Goal: Task Accomplishment & Management: Manage account settings

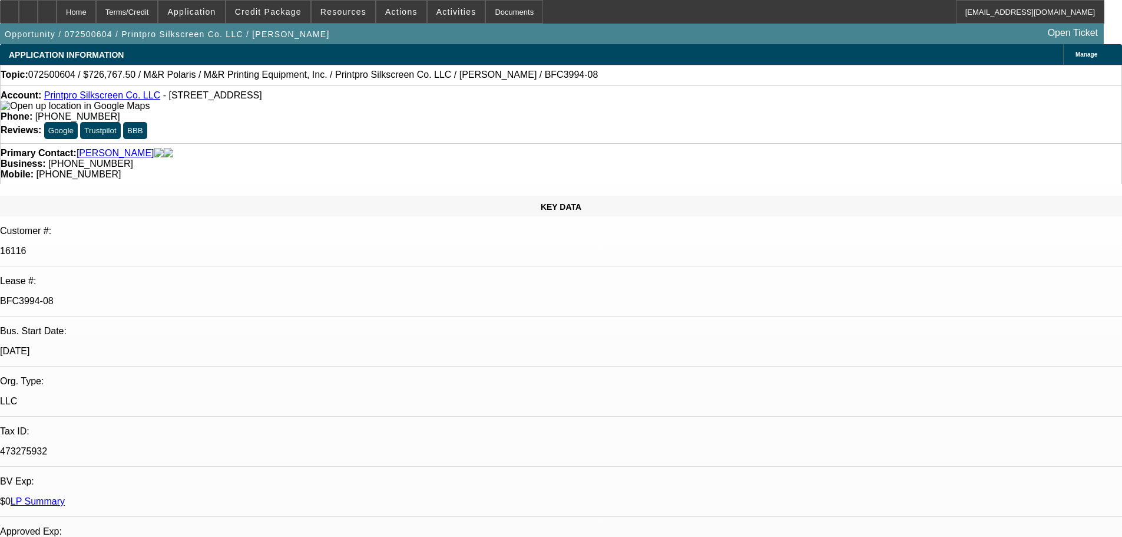
select select "0"
select select "6"
select select "0"
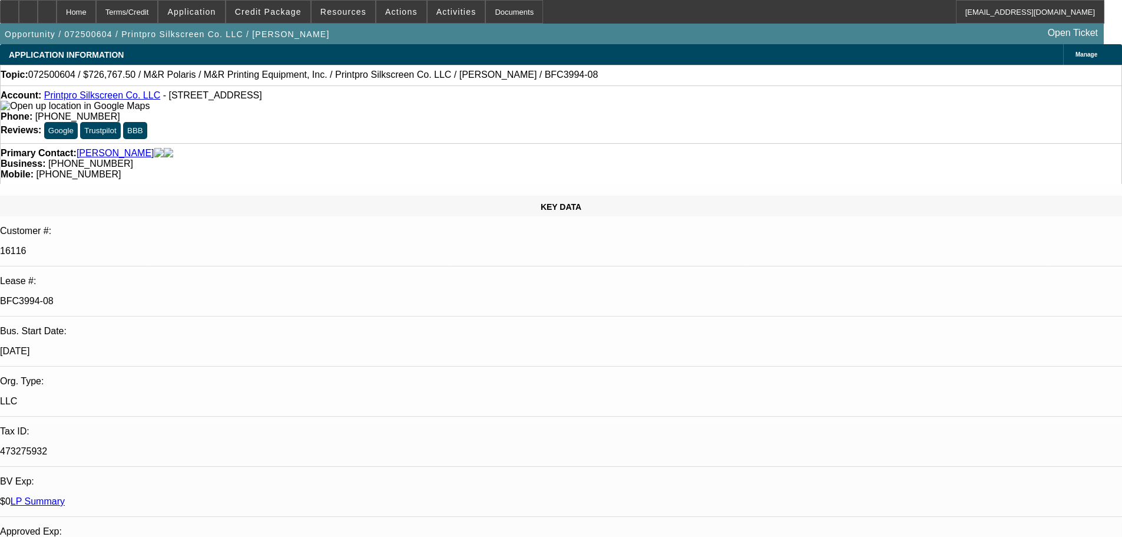
select select "0"
select select "6"
select select "0"
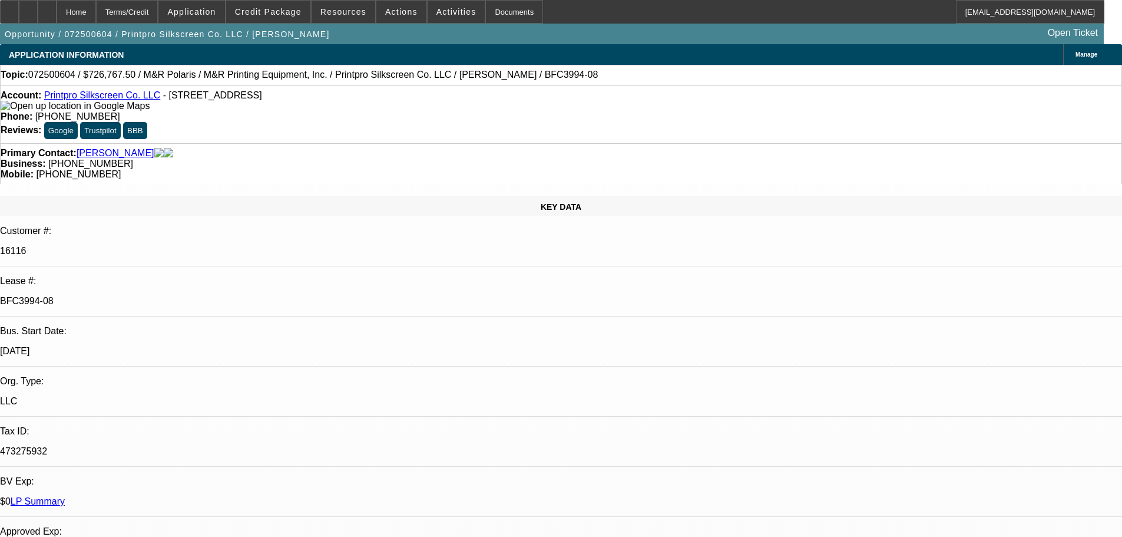
select select "0"
select select "6"
select select "0"
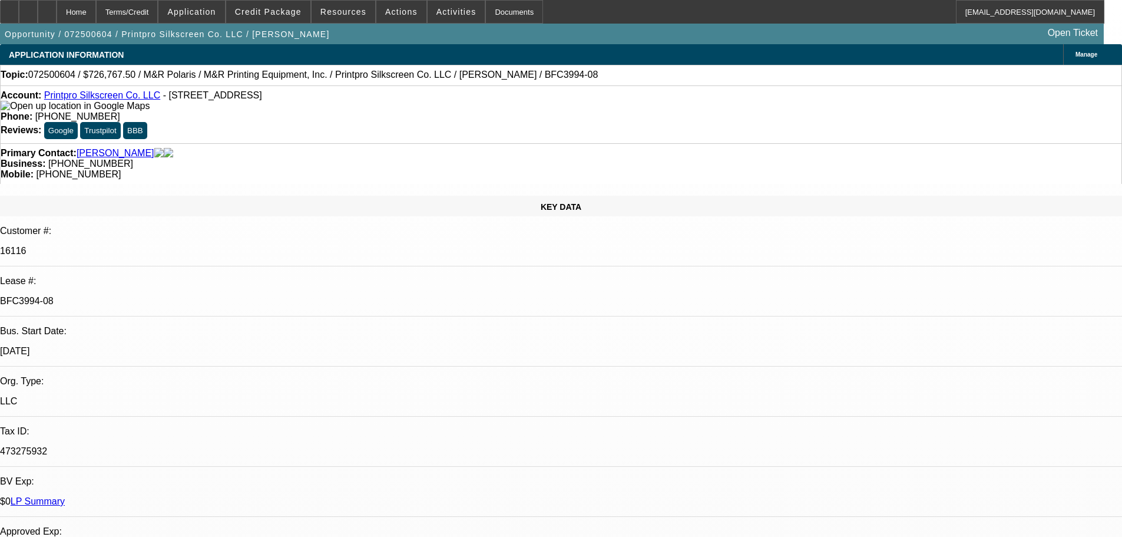
select select "6"
click at [285, 16] on span at bounding box center [268, 12] width 84 height 28
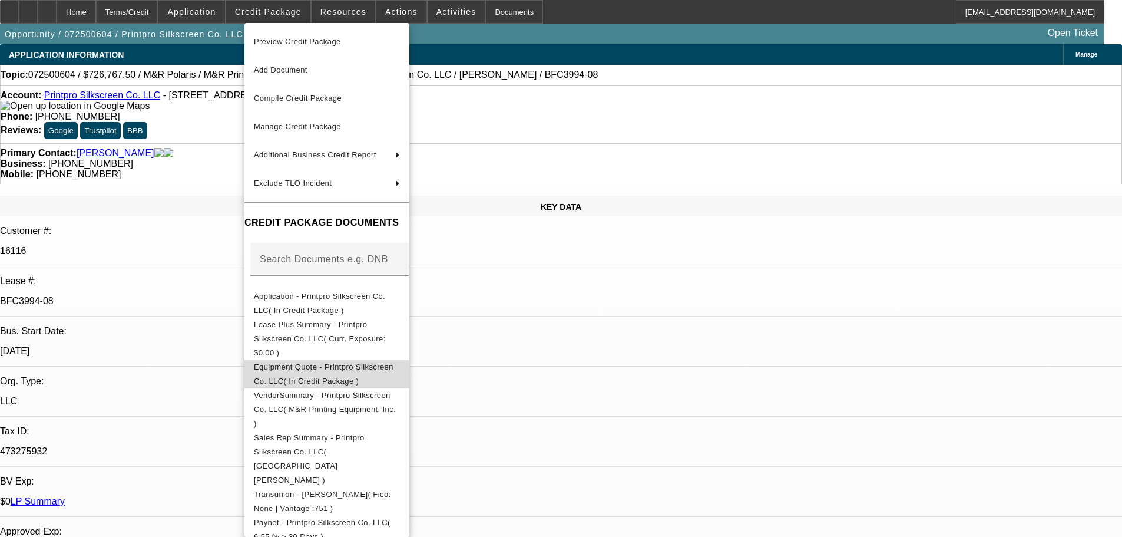
click at [344, 362] on span "Equipment Quote - Printpro Silkscreen Co. LLC( In Credit Package )" at bounding box center [324, 373] width 140 height 23
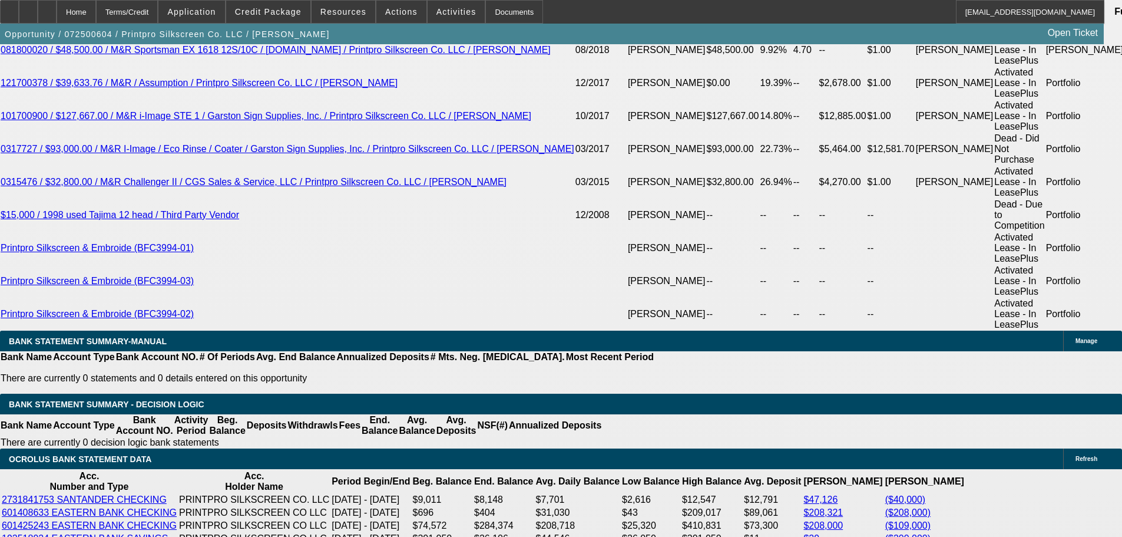
scroll to position [2239, 0]
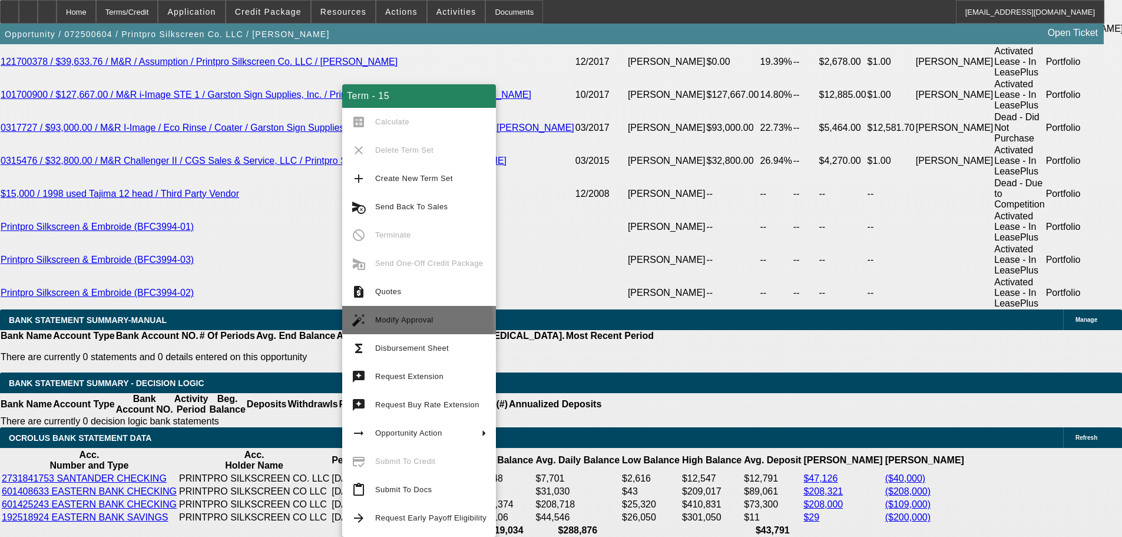
click at [417, 322] on span "Modify Approval" at bounding box center [404, 319] width 58 height 9
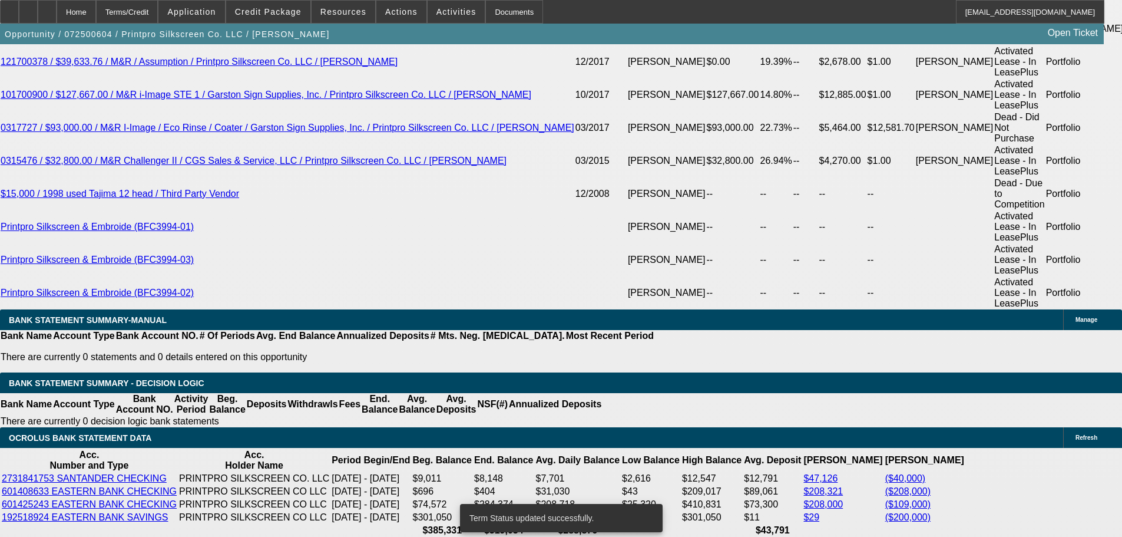
select select "0"
select select "6"
select select "0"
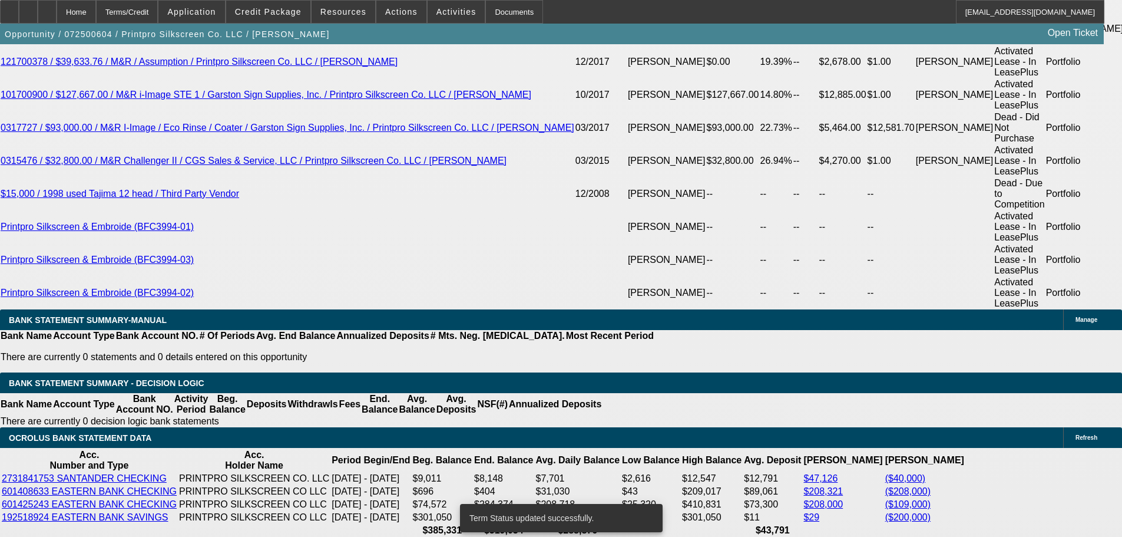
select select "0"
select select "6"
select select "0"
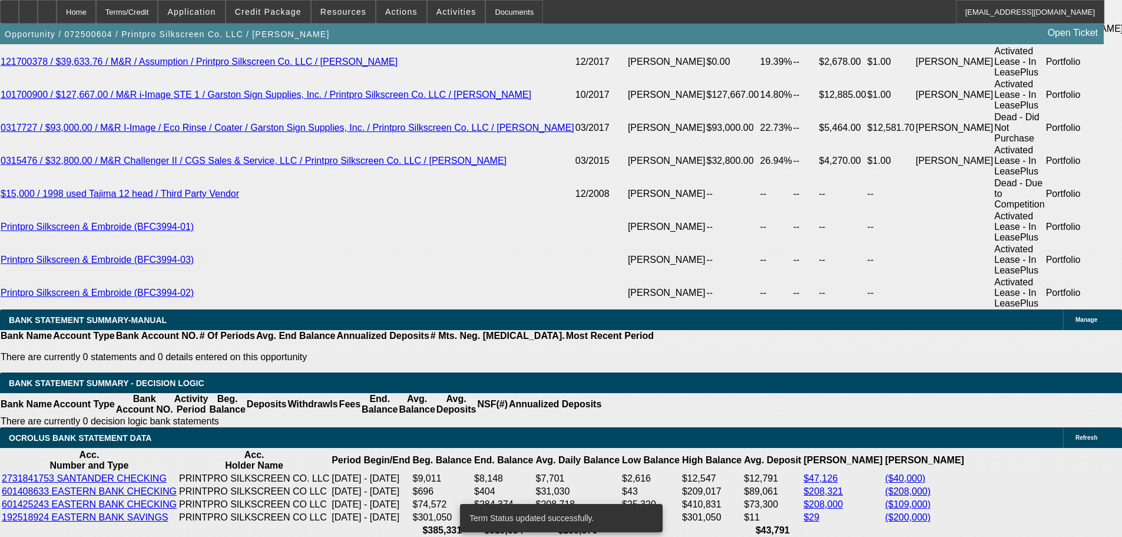
select select "0"
select select "6"
select select "0"
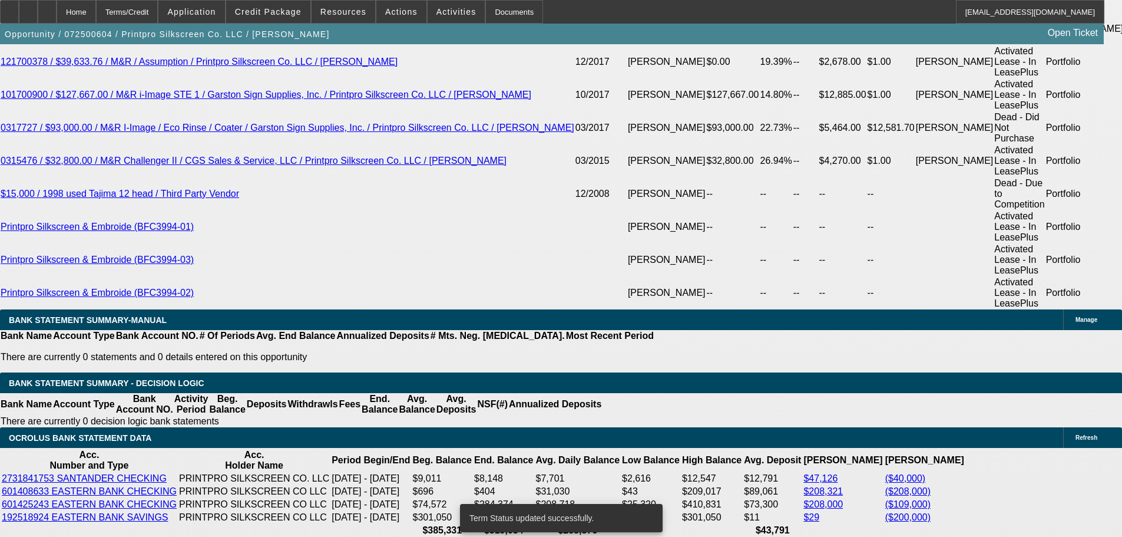
select select "6"
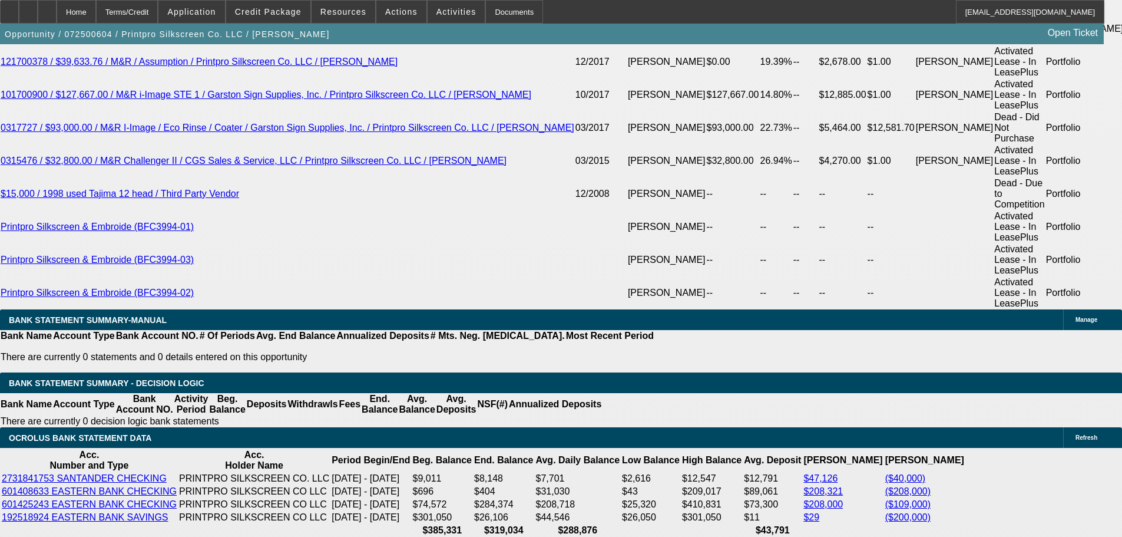
drag, startPoint x: 208, startPoint y: 280, endPoint x: 341, endPoint y: 288, distance: 132.8
type input "$25,000.00"
type input "UNKNOWN"
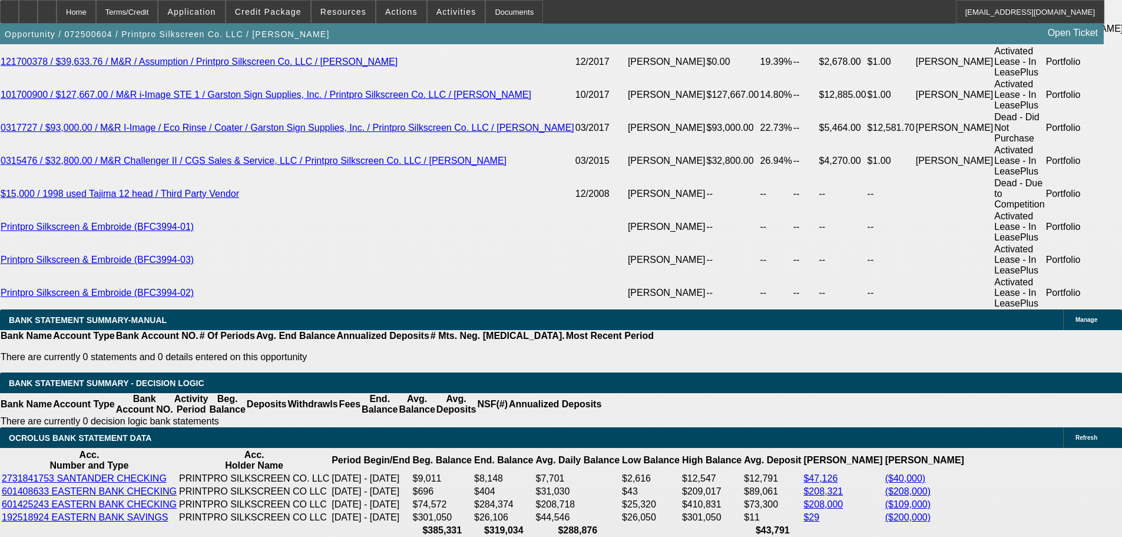
type input "$15,987.35"
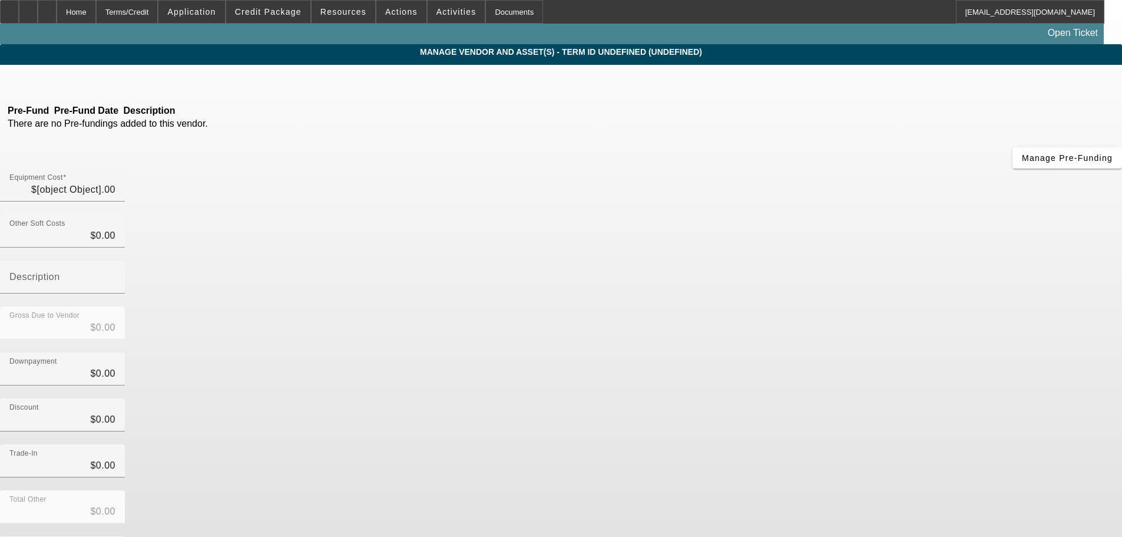
type input "$756,107.50"
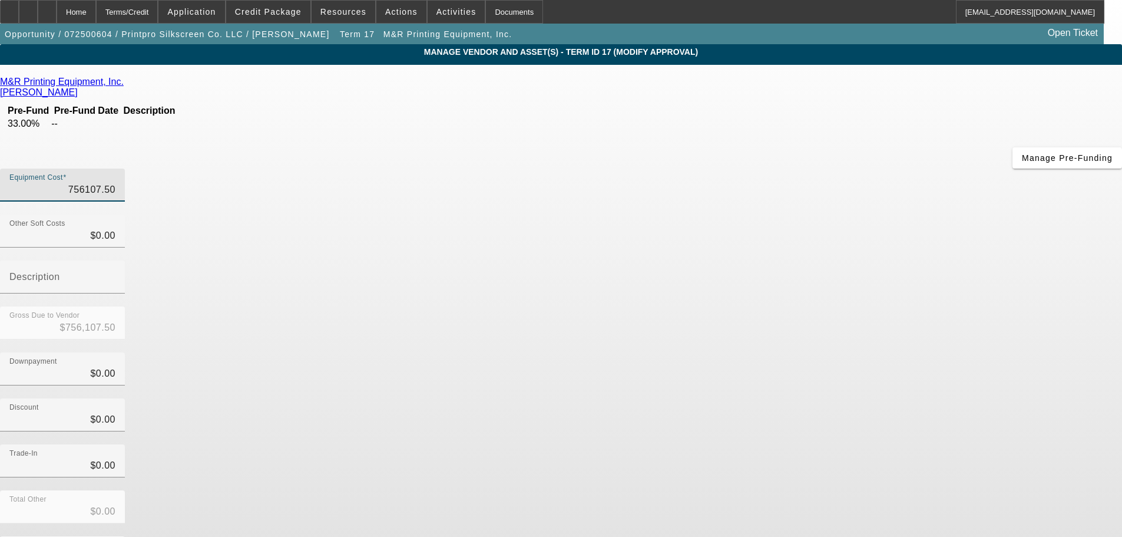
drag, startPoint x: 659, startPoint y: 99, endPoint x: 875, endPoint y: 55, distance: 220.1
click at [866, 169] on div "Equipment Cost 756107.50" at bounding box center [561, 192] width 1122 height 46
type input "1"
type input "$1.00"
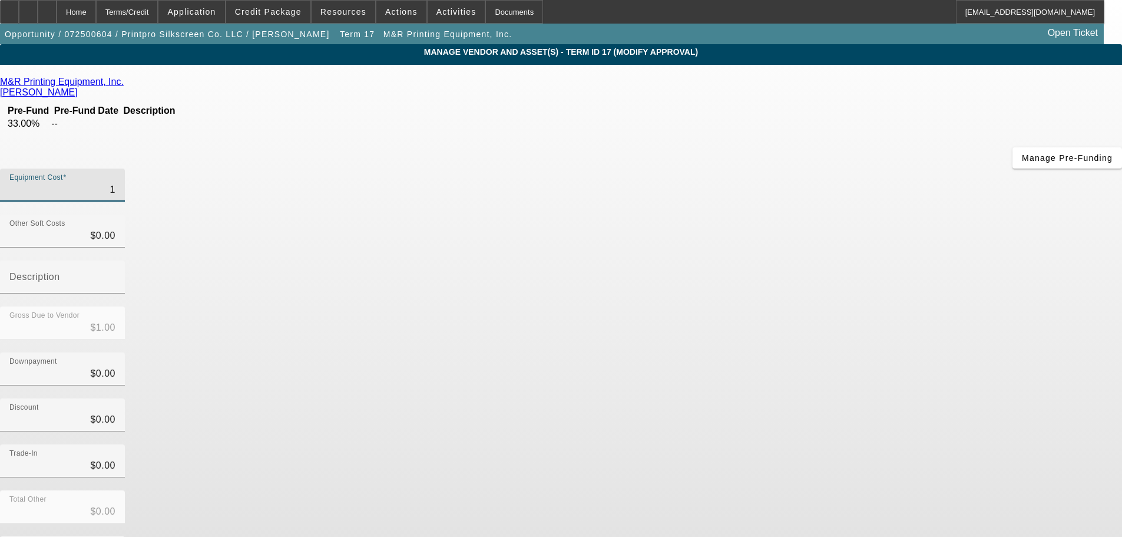
type input "11"
type input "$11.00"
type input "119"
type input "$119.00"
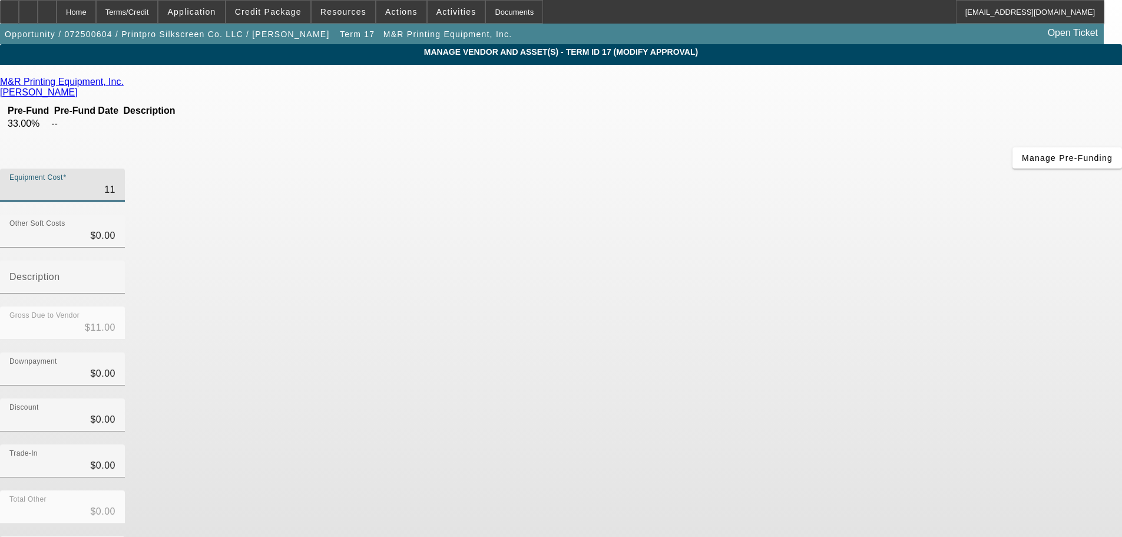
type input "$119.00"
type input "1196"
type input "$1,196.00"
type input "11967"
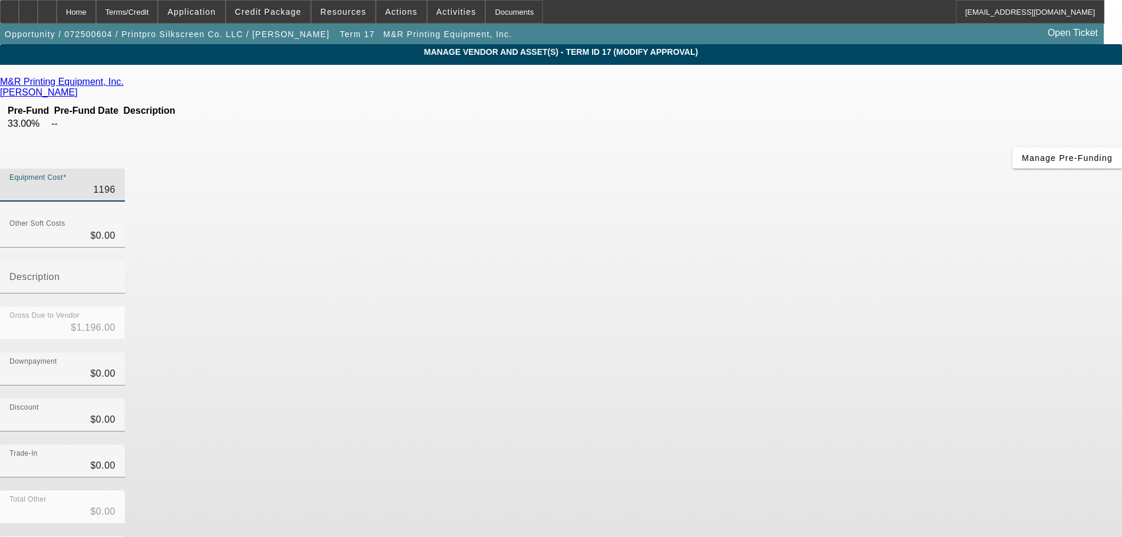
type input "$11,967.00"
type input "119676"
type input "$119,676.00"
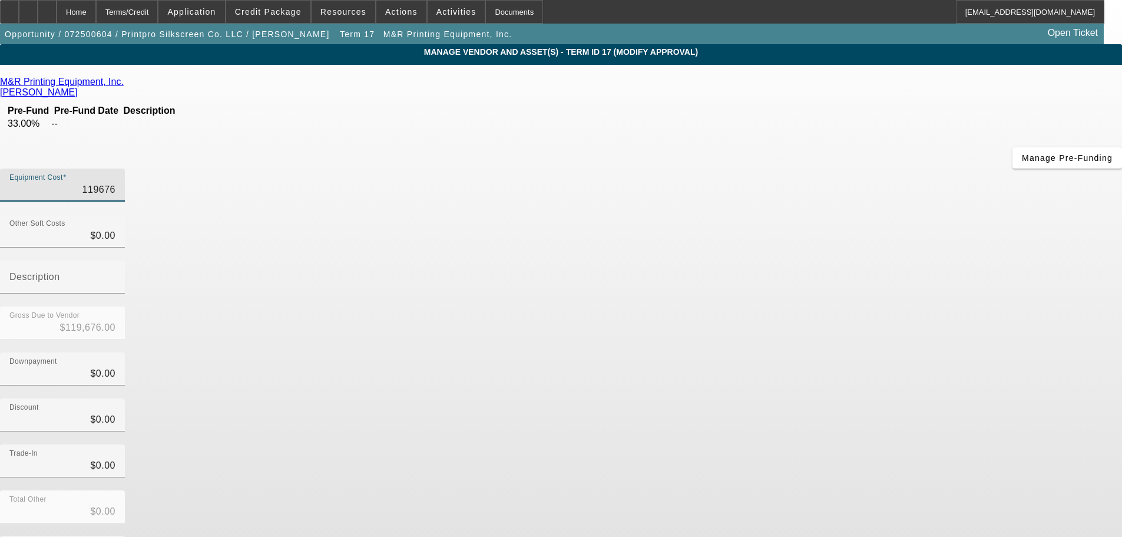
type input "1196767"
type input "$1,196,767.00"
type input "1196767.5"
type input "$1,196,767.50"
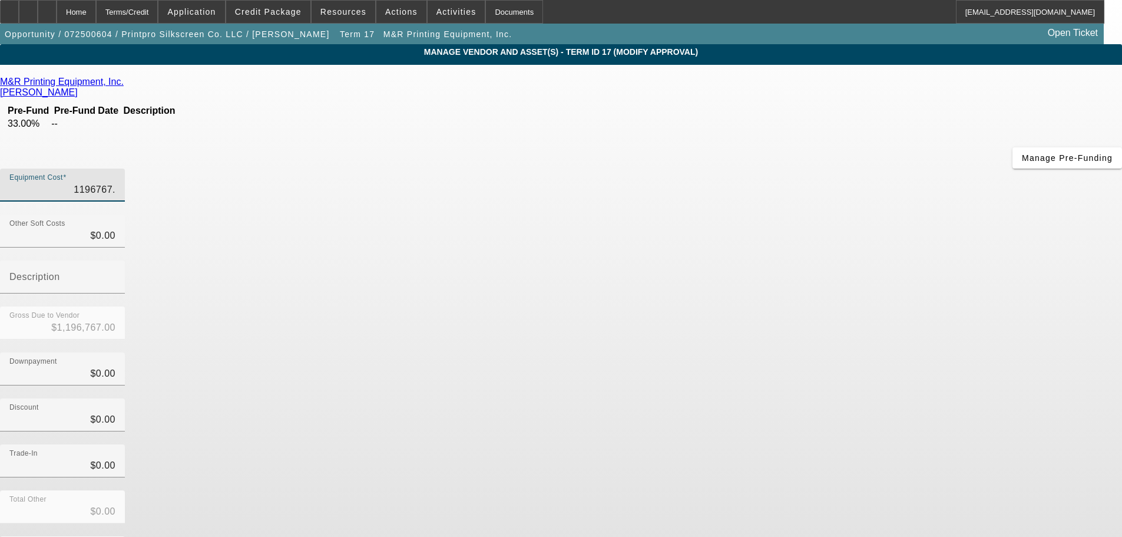
type input "$1,196,767.50"
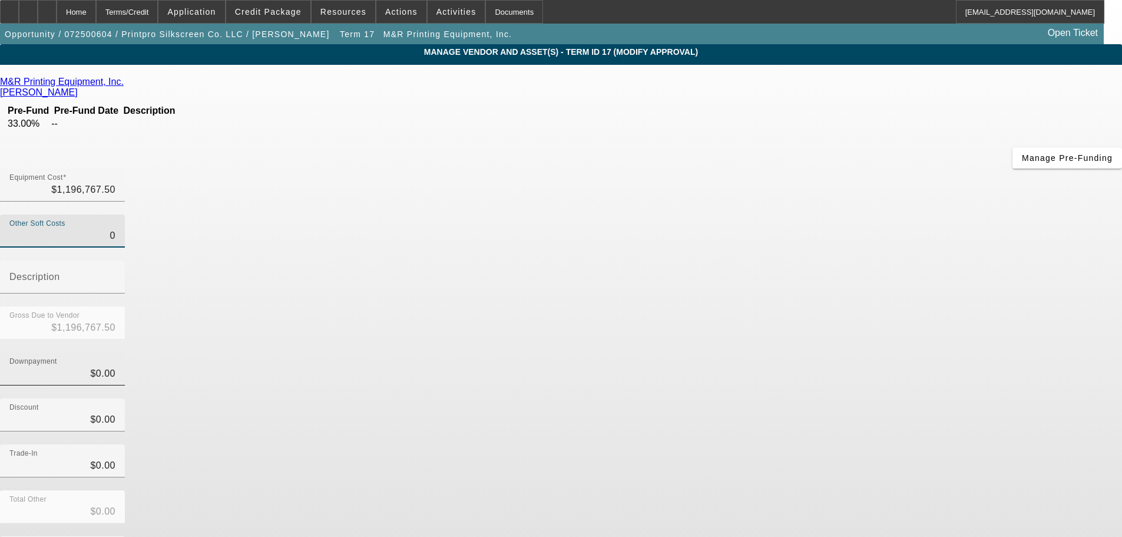
type input "$0.00"
drag, startPoint x: 694, startPoint y: 237, endPoint x: 757, endPoint y: 247, distance: 63.2
click at [757, 352] on div "Downpayment 0" at bounding box center [561, 375] width 1122 height 46
type input "2"
type input "$2.00"
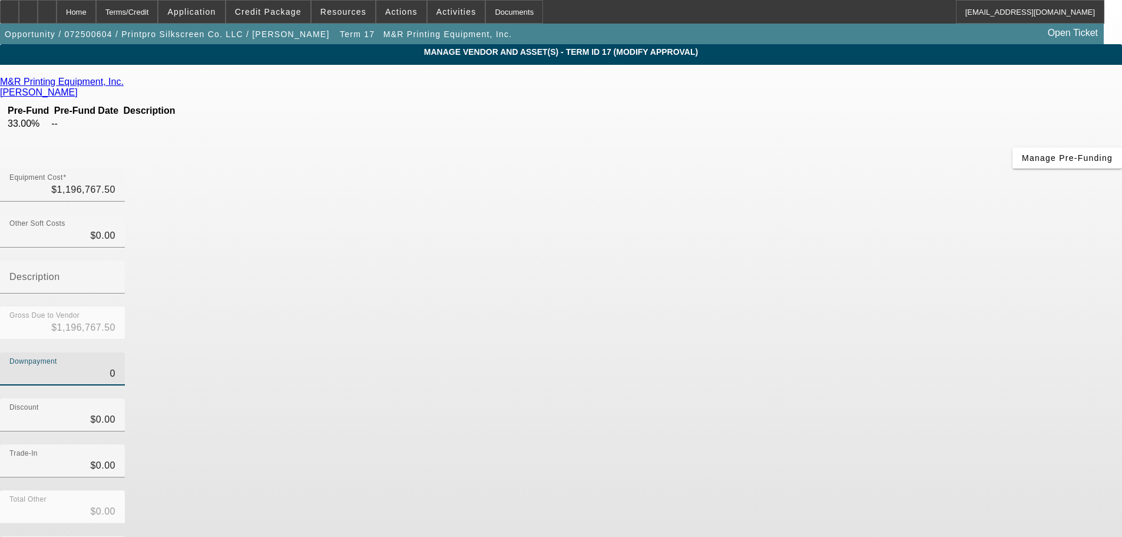
type input "$1,196,765.50"
type input "25"
type input "$25.00"
type input "$1,196,742.50"
type input "250"
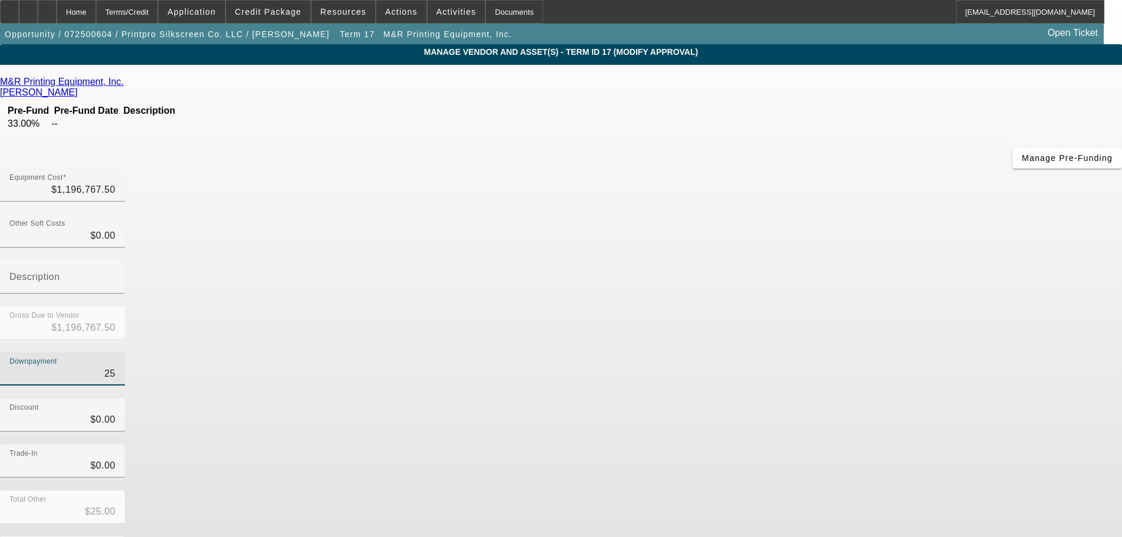
type input "$250.00"
type input "$1,196,517.50"
type input "2500"
type input "$2,500.00"
type input "$1,194,267.50"
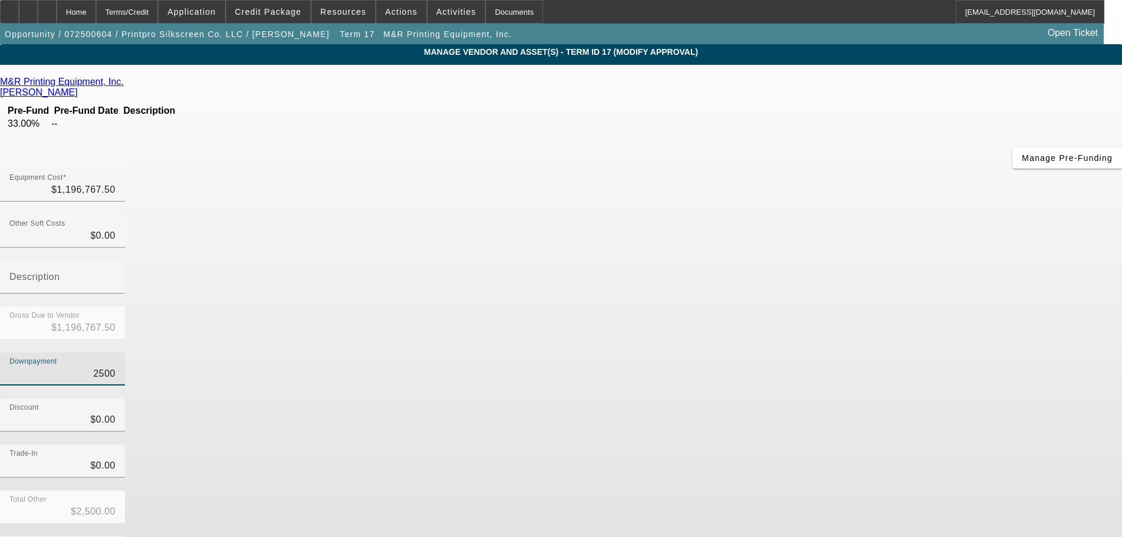
type input "25000"
type input "$25,000.00"
type input "$1,171,767.50"
type input "$25,000.00"
click at [760, 352] on div "Downpayment $25,000.00" at bounding box center [561, 375] width 1122 height 46
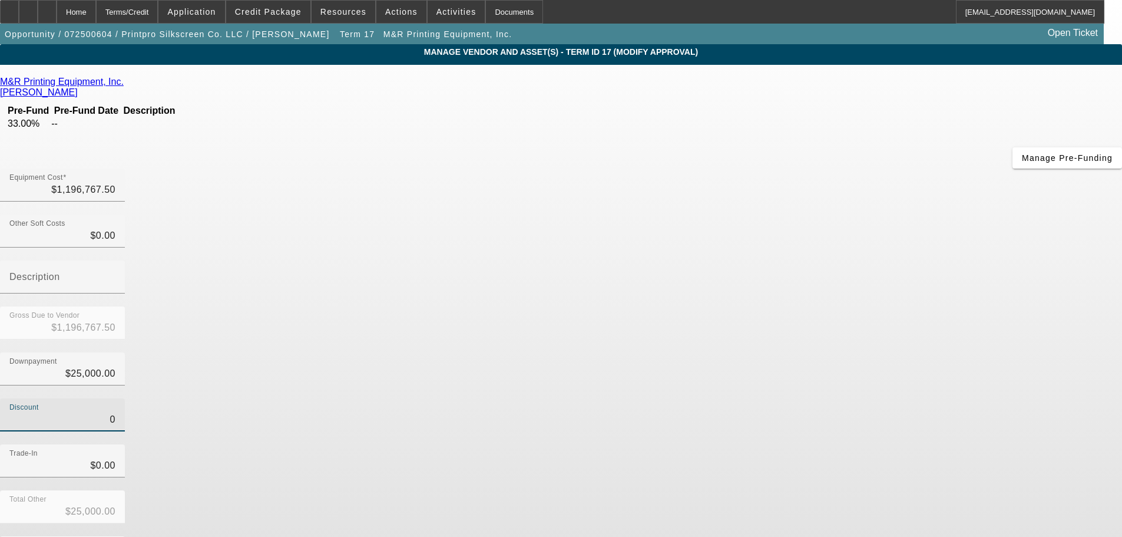
drag, startPoint x: 791, startPoint y: 279, endPoint x: 860, endPoint y: 276, distance: 68.4
click at [860, 398] on div "Discount 0" at bounding box center [561, 421] width 1122 height 46
type input "4"
type input "$25,004.00"
type input "$1,171,763.50"
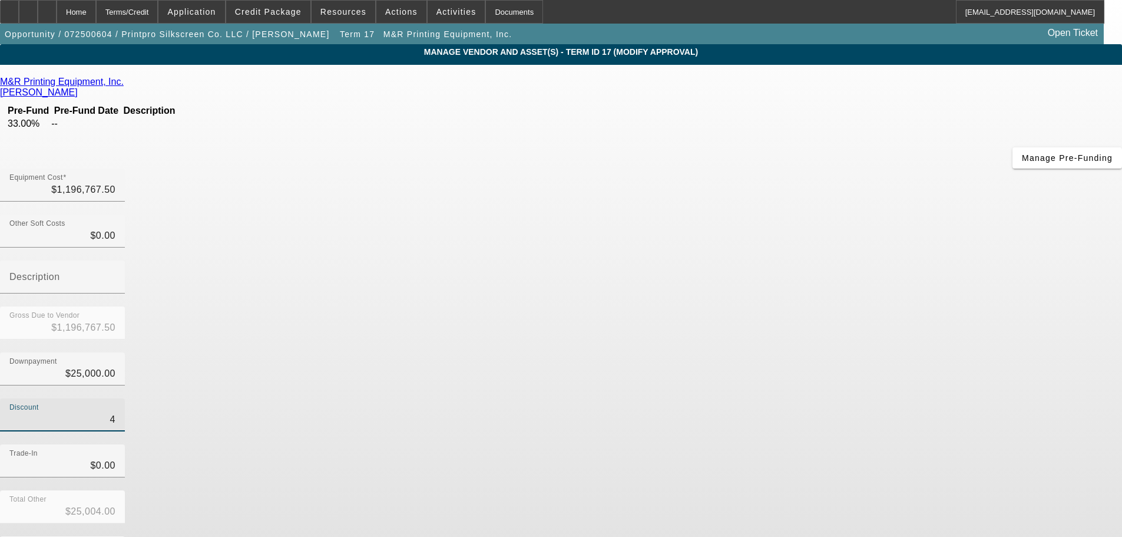
type input "44"
type input "$25,044.00"
type input "$1,171,723.50"
type input "445"
type input "$25,445.00"
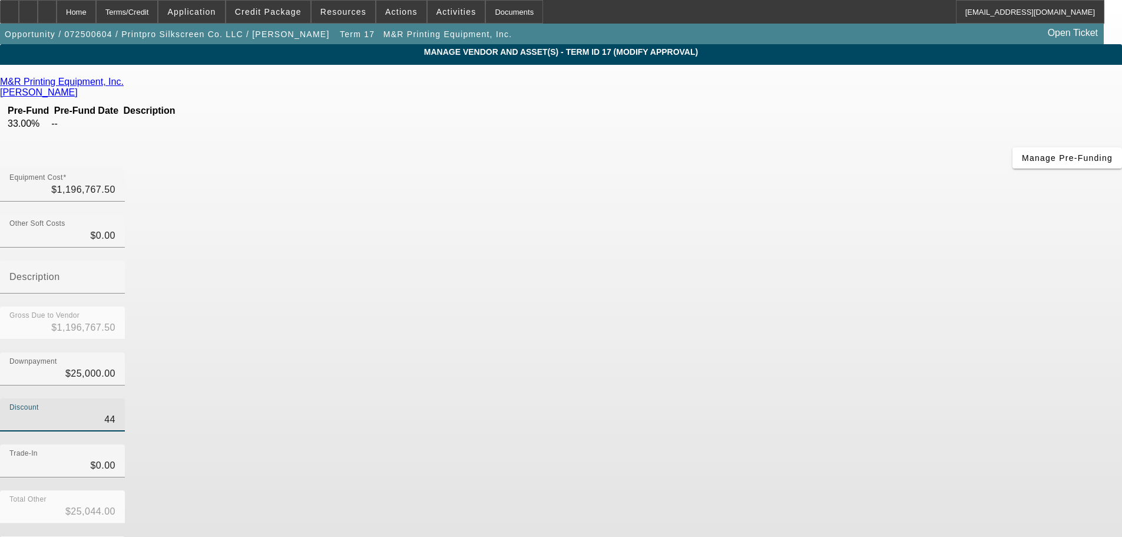
type input "$1,171,322.50"
type input "4450"
type input "$29,450.00"
type input "$1,167,317.50"
type input "44500"
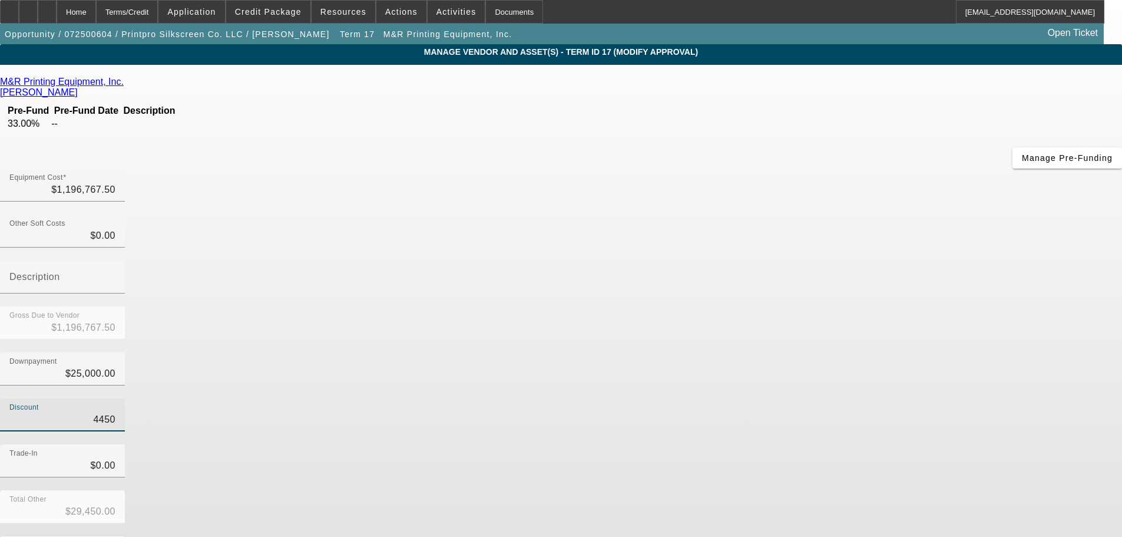
type input "$69,500.00"
type input "$1,127,267.50"
type input "445000"
type input "$470,000.00"
type input "$726,767.50"
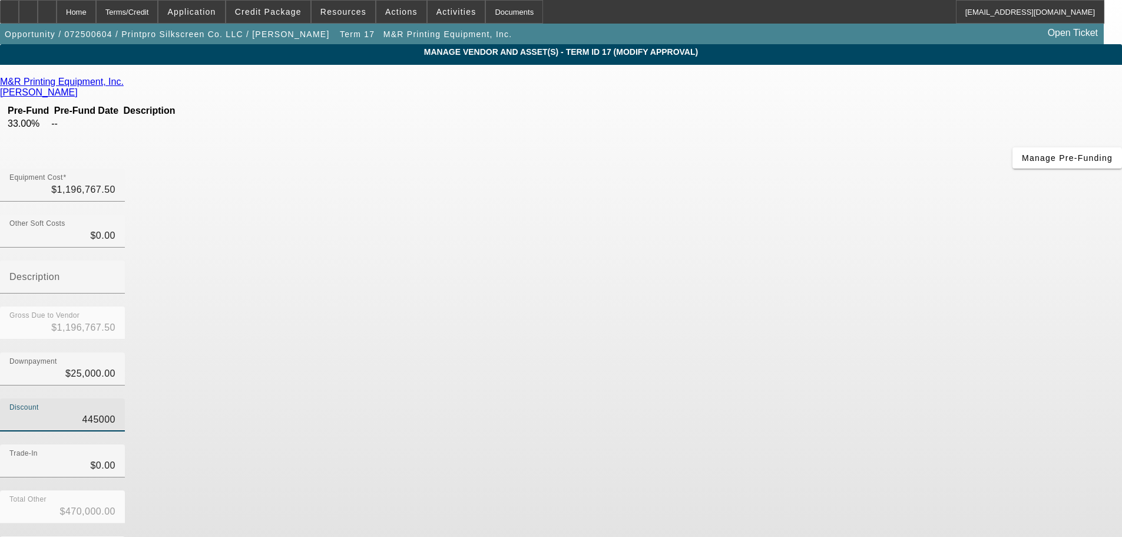
type input "$445,000.00"
click at [864, 398] on div "Discount $445,000.00" at bounding box center [561, 421] width 1122 height 46
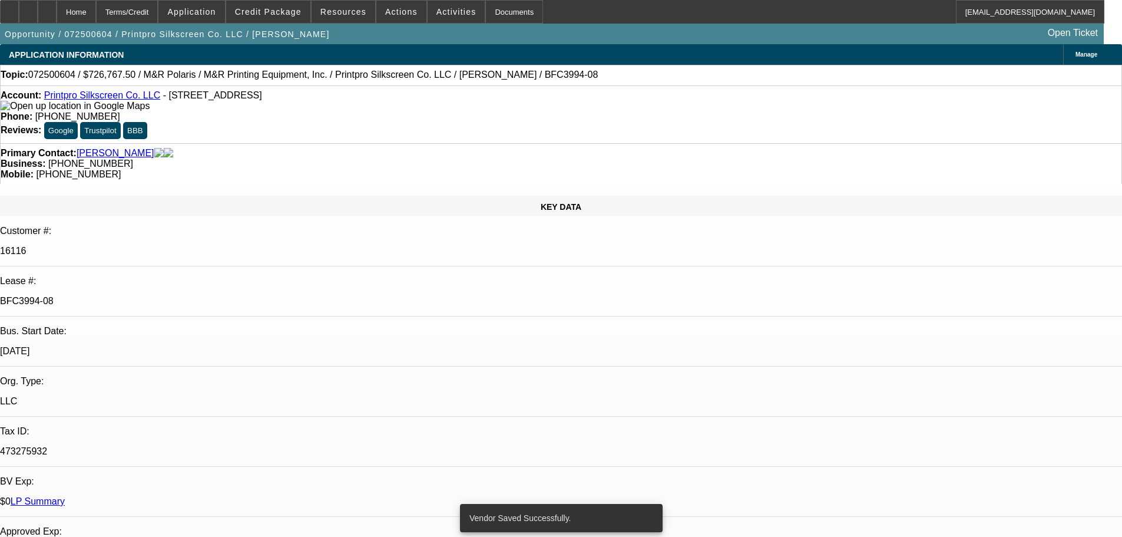
select select "0"
select select "6"
select select "0"
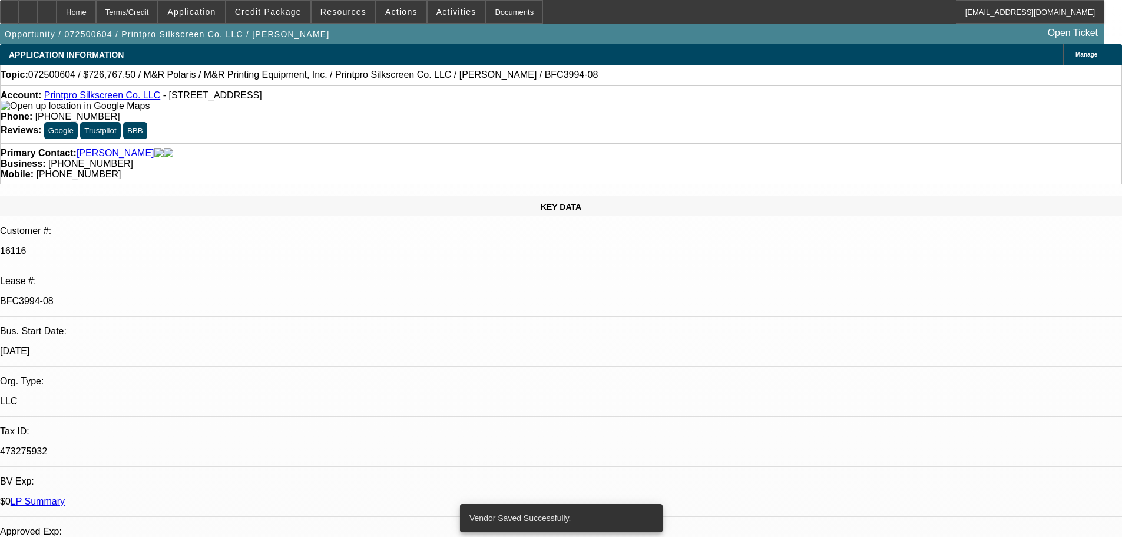
select select "0"
select select "6"
select select "0"
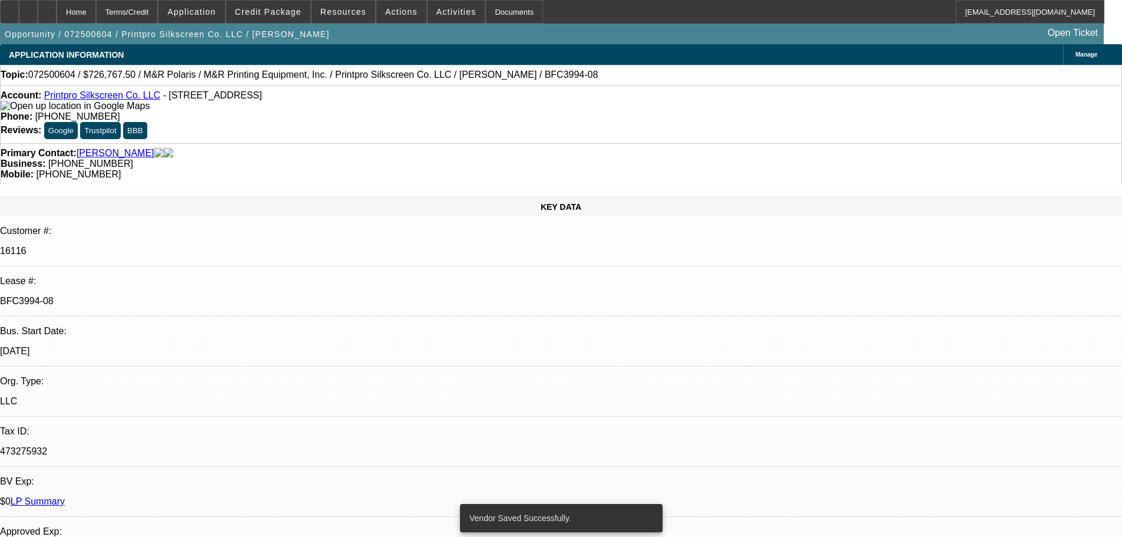
select select "0"
select select "6"
select select "0"
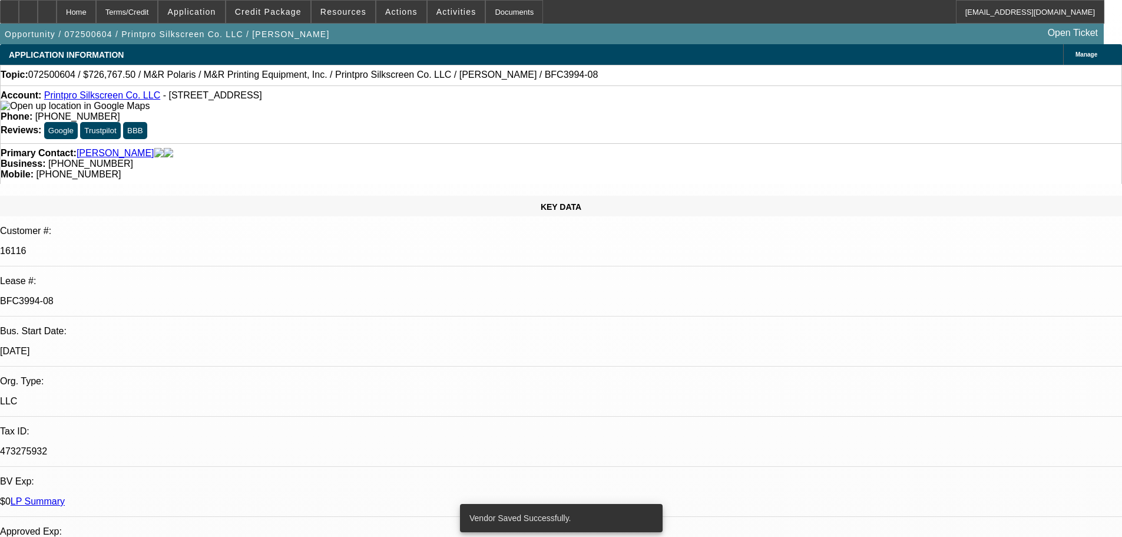
select select "6"
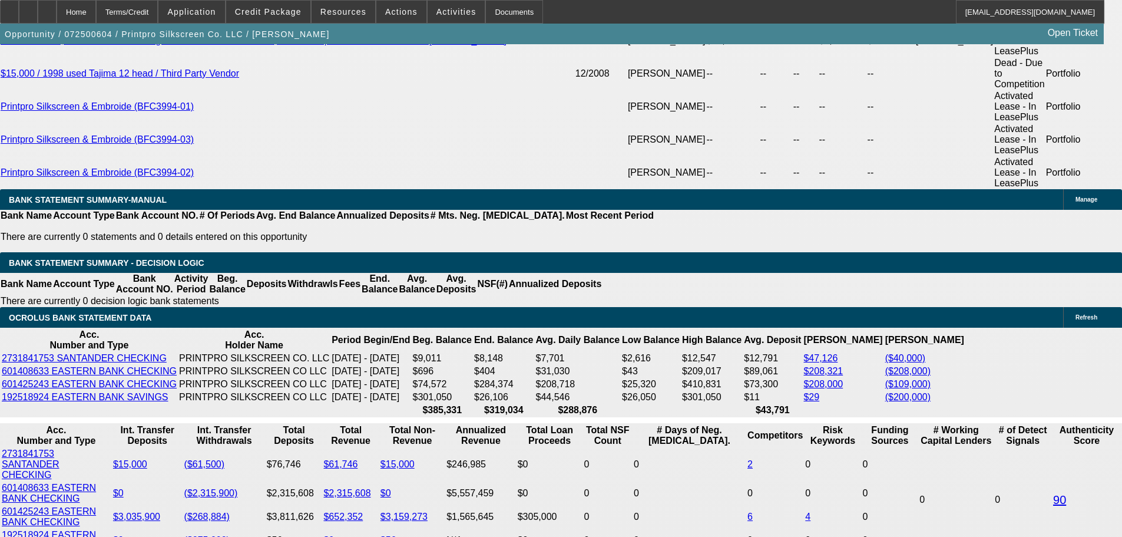
scroll to position [2416, 0]
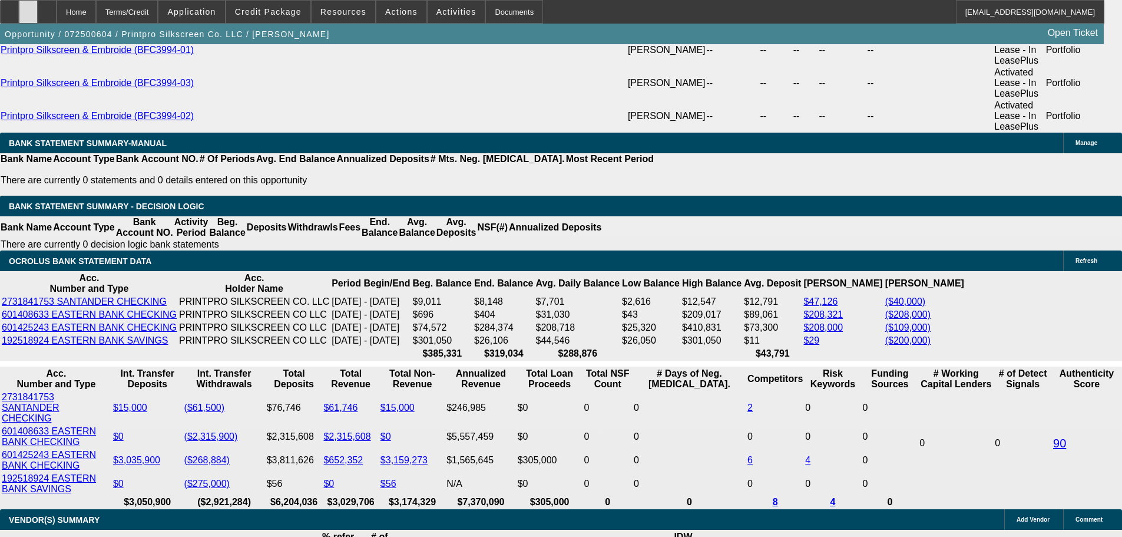
click at [38, 16] on div at bounding box center [28, 12] width 19 height 24
click at [282, 21] on span at bounding box center [268, 12] width 84 height 28
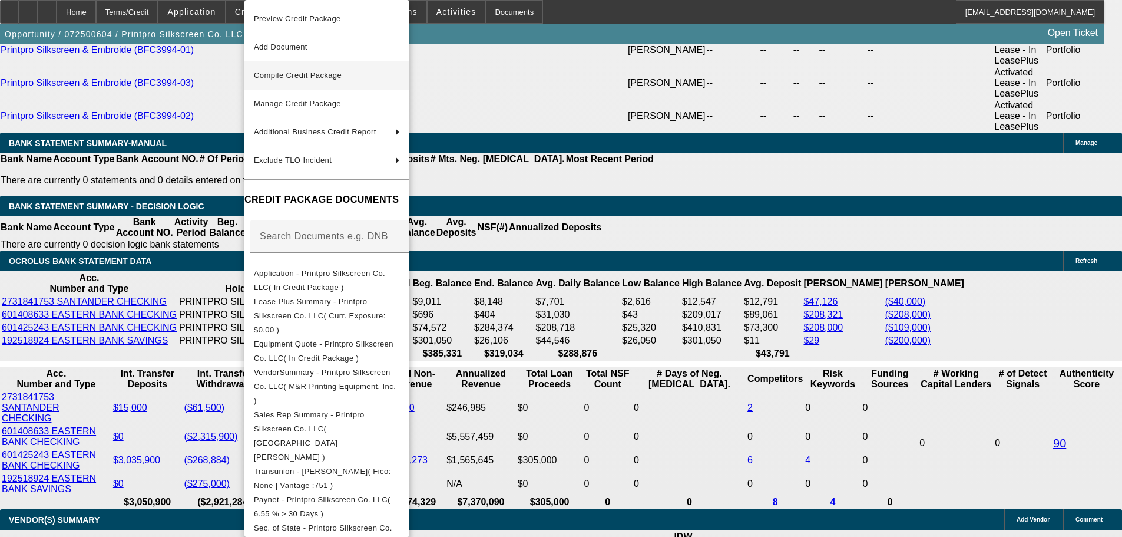
click at [341, 73] on span "Compile Credit Package" at bounding box center [298, 75] width 88 height 9
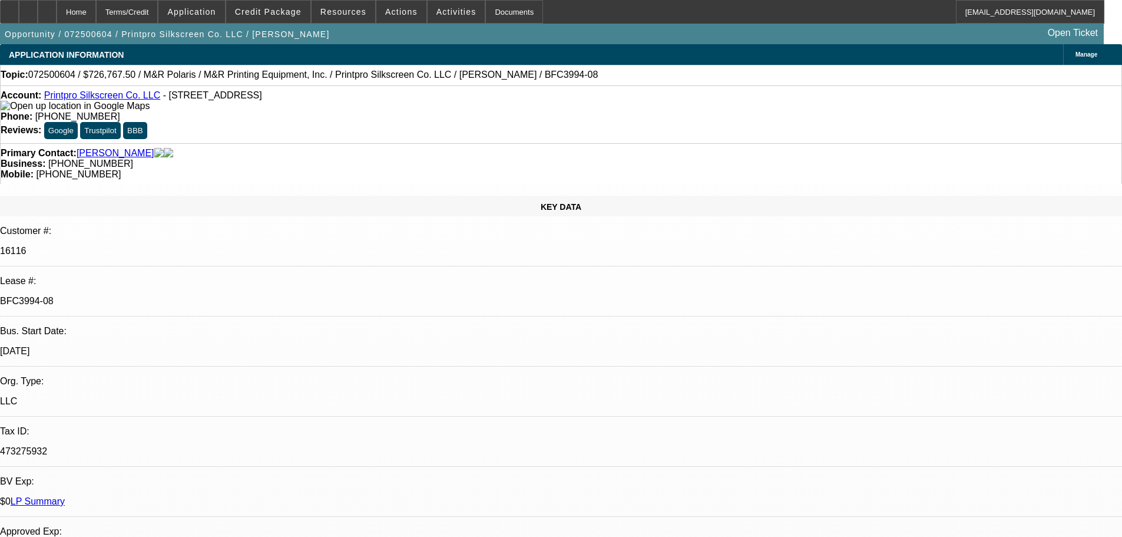
select select "0"
select select "6"
select select "0"
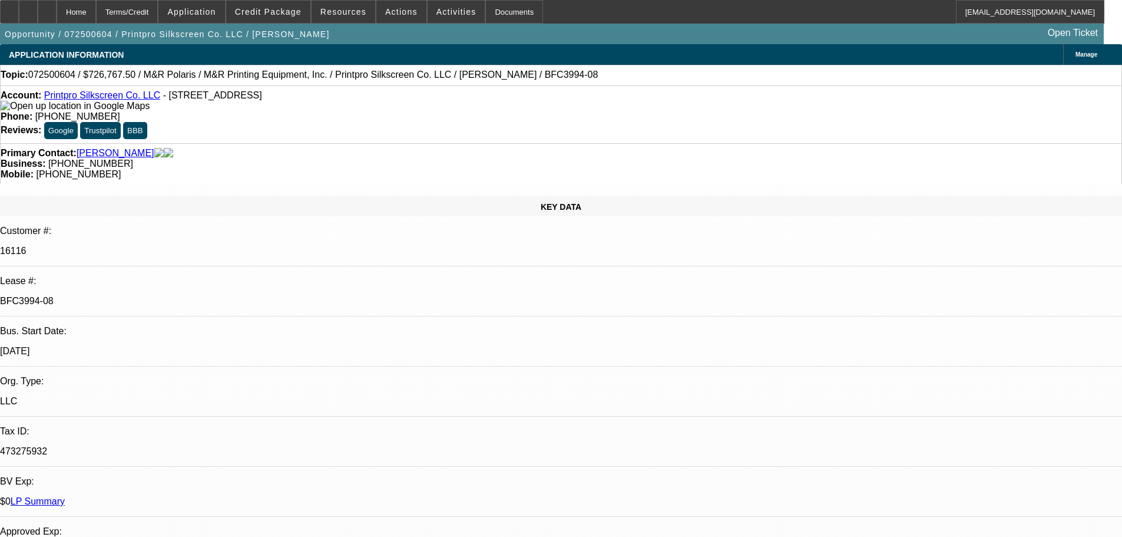
select select "0"
select select "6"
select select "0"
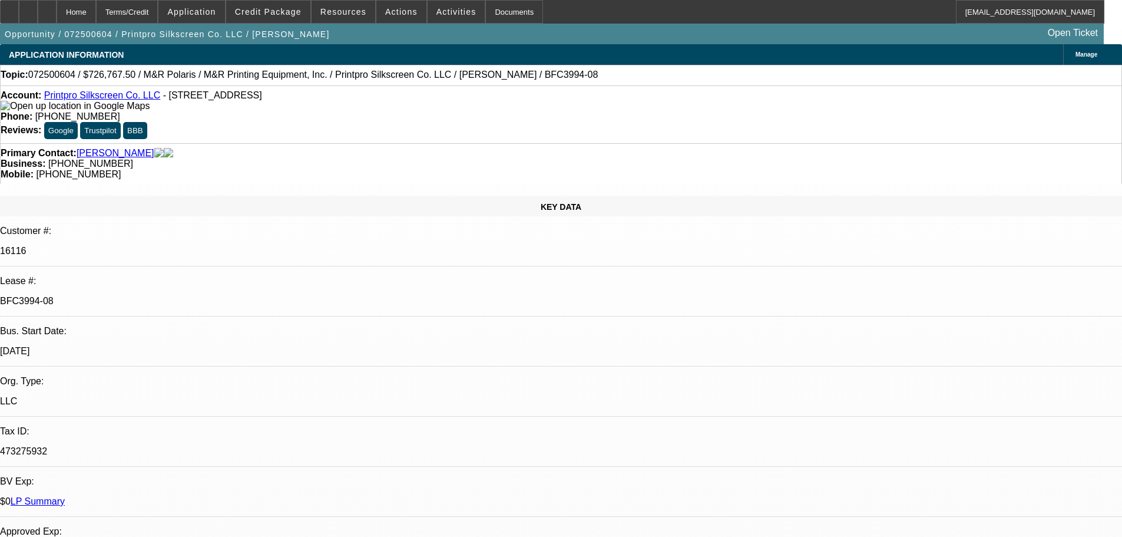
select select "0"
select select "6"
select select "0"
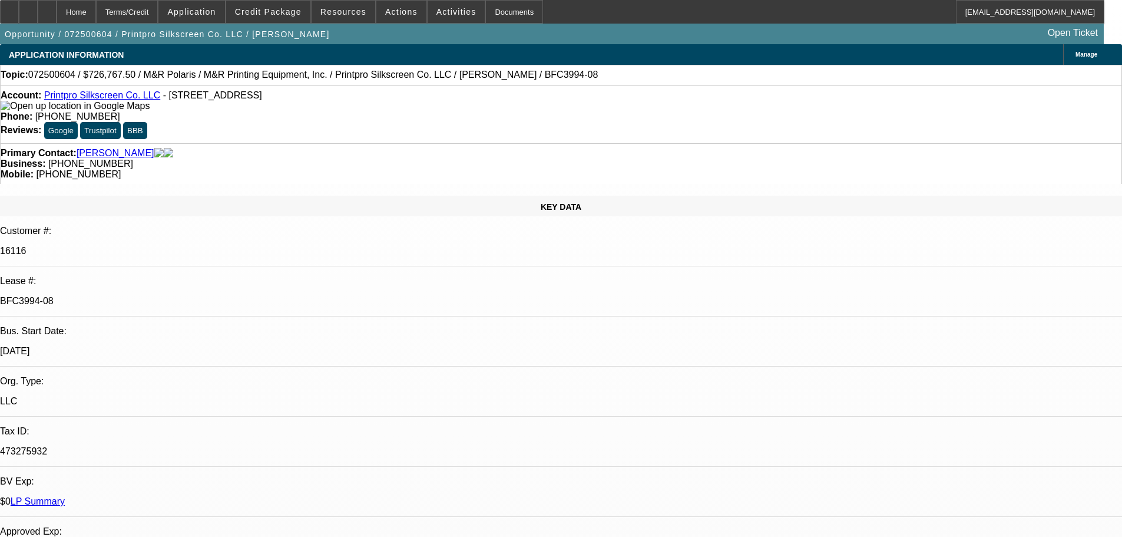
select select "6"
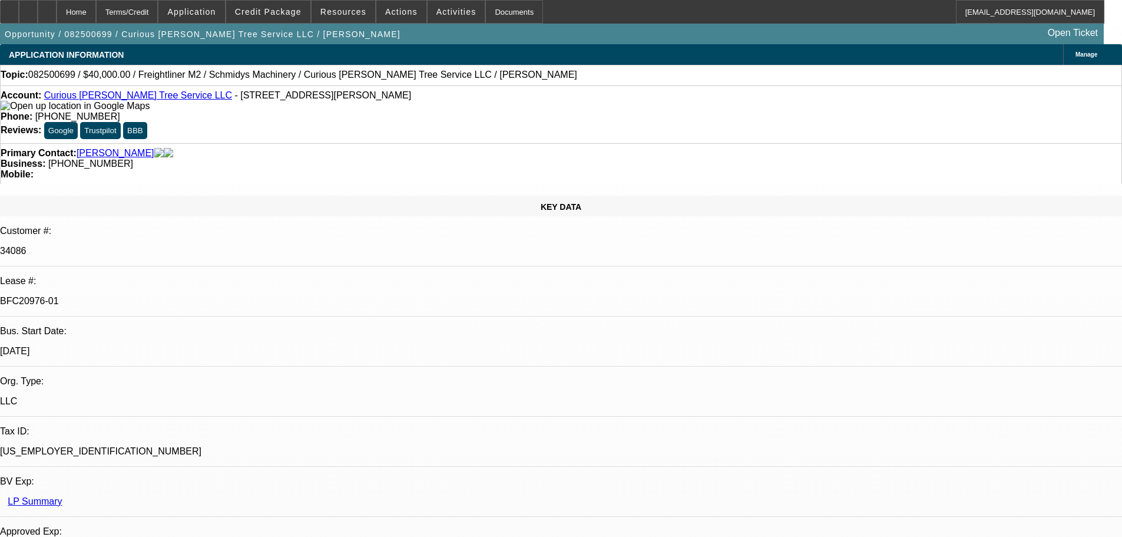
select select "0"
select select "3"
select select "0"
select select "6"
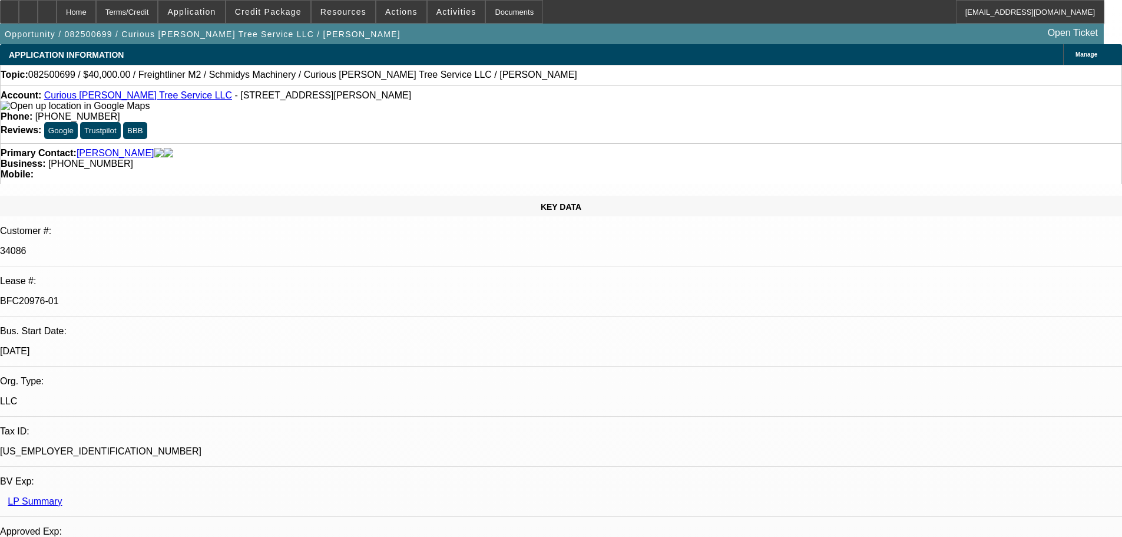
select select "0"
select select "2"
select select "0"
select select "6"
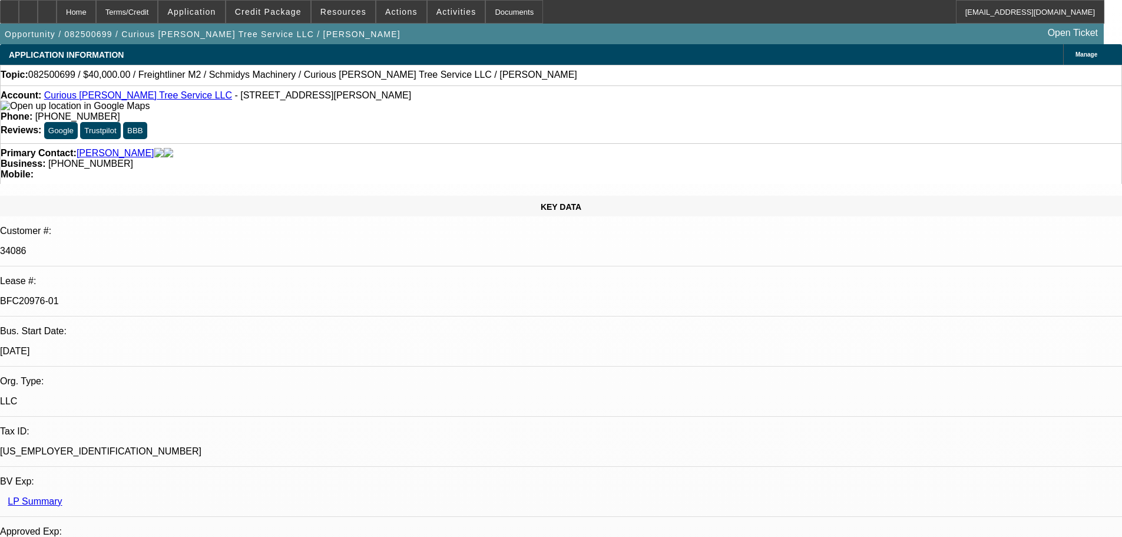
select select "0"
select select "2"
select select "0"
select select "6"
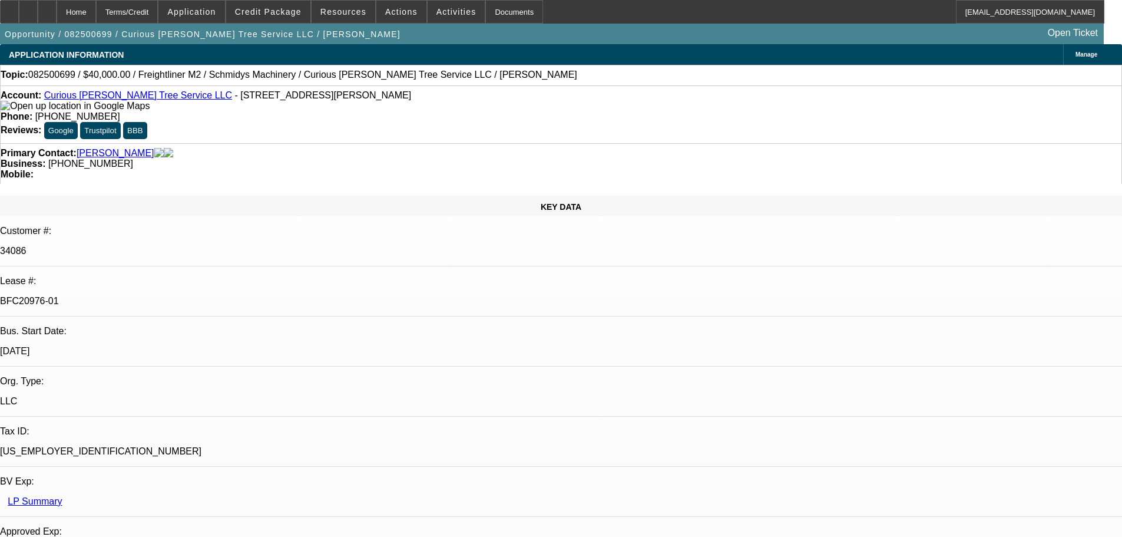
select select "0"
select select "6"
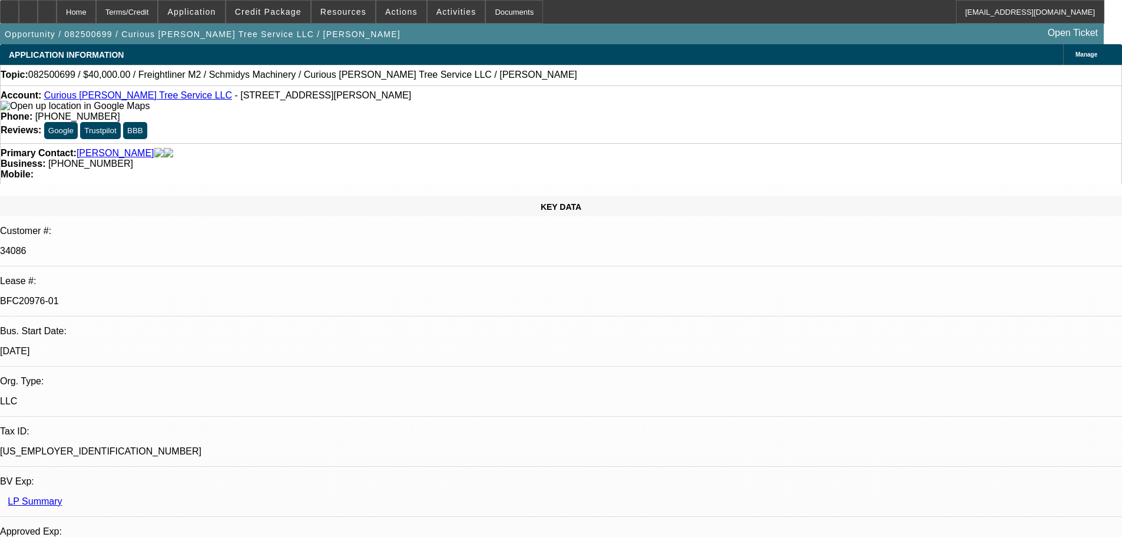
drag, startPoint x: 775, startPoint y: 362, endPoint x: 800, endPoint y: 372, distance: 26.9
copy div "Had to send ACH form again (incomplete account number) also need $, Insurance"
click at [38, 17] on div at bounding box center [28, 12] width 19 height 24
click at [9, 8] on icon at bounding box center [9, 8] width 0 height 0
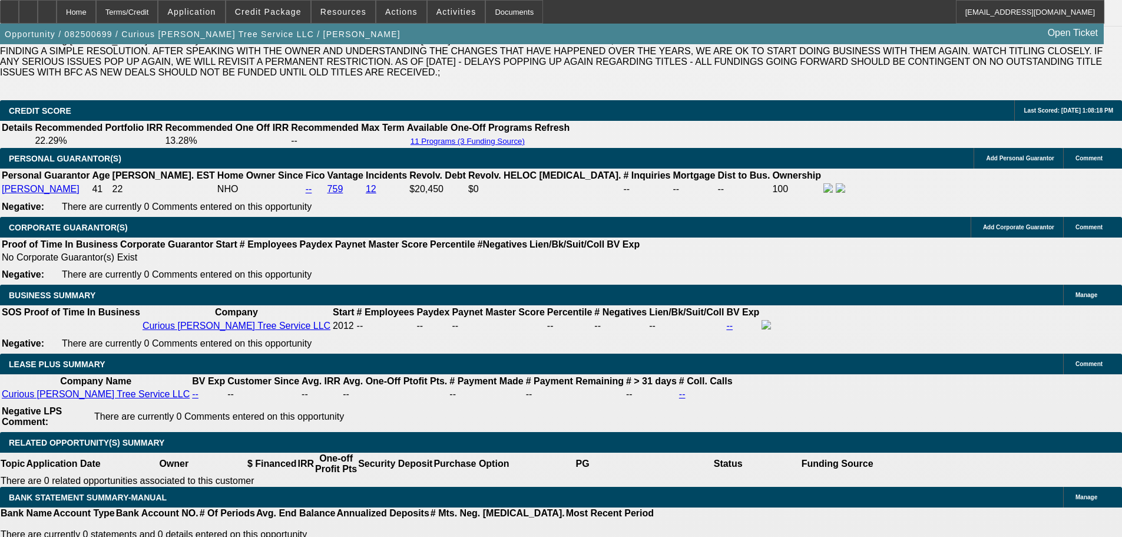
scroll to position [1885, 0]
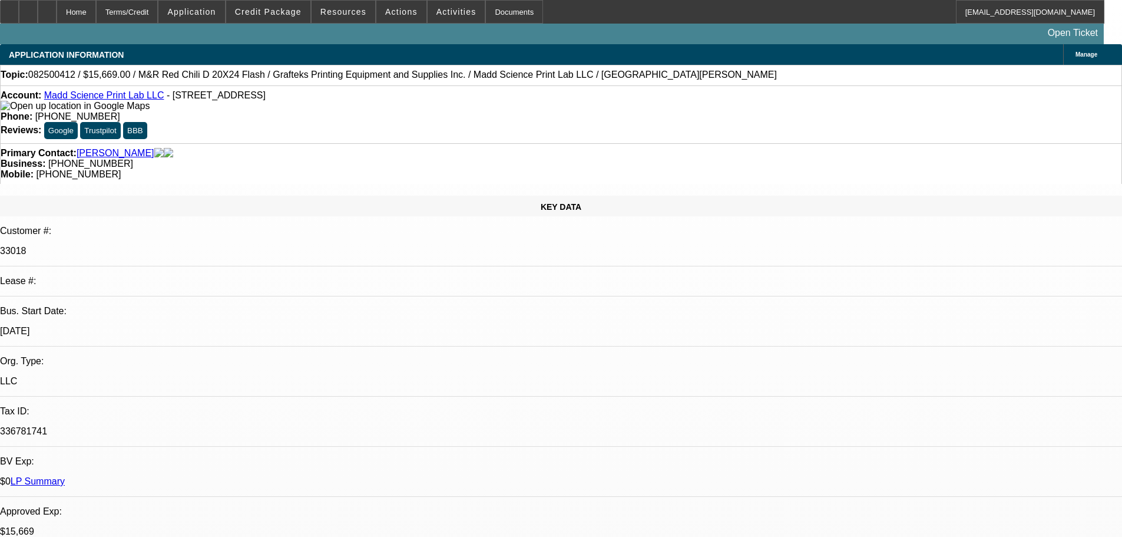
select select "0"
select select "2"
select select "0"
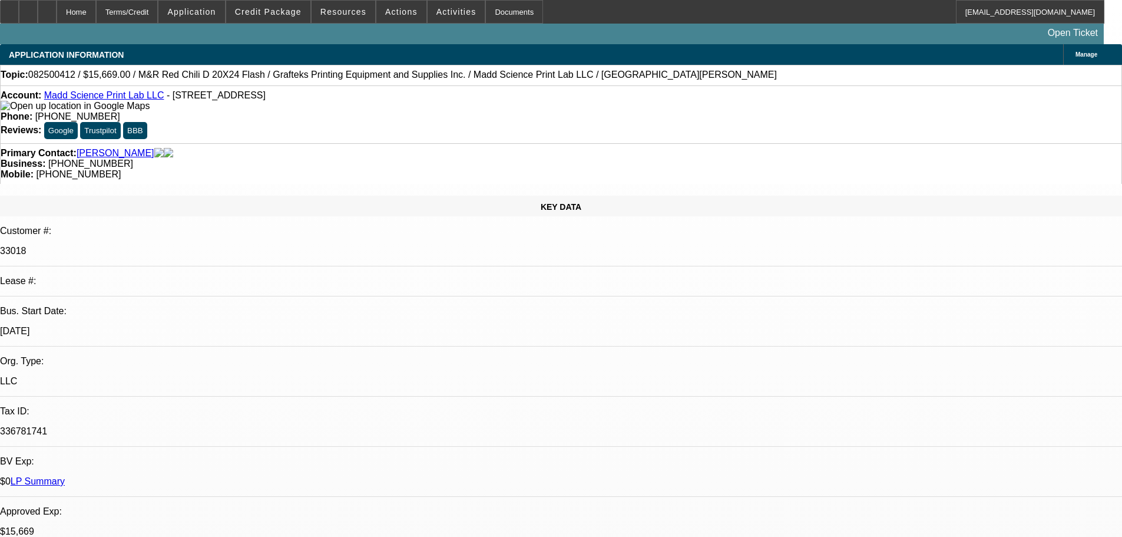
select select "0"
select select "2"
